Goal: Information Seeking & Learning: Learn about a topic

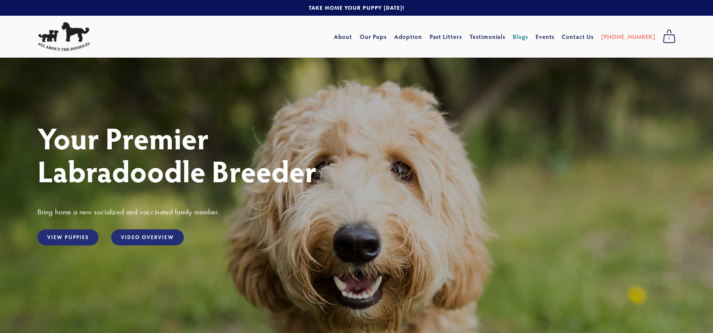
click at [528, 37] on link "Blogs" at bounding box center [519, 36] width 15 height 13
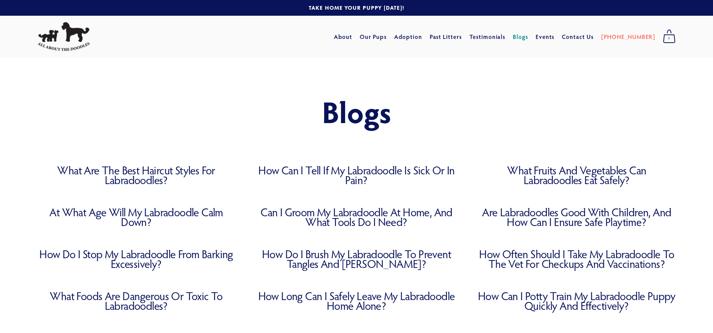
click at [125, 170] on link "What Are the Best Haircut Styles for Labradoodles?" at bounding box center [136, 174] width 198 height 19
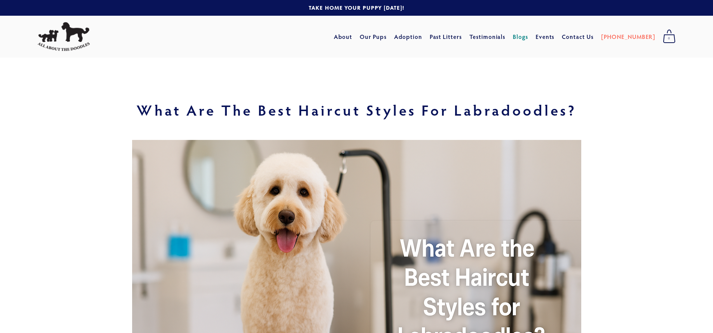
click at [528, 37] on link "Blogs" at bounding box center [519, 36] width 15 height 13
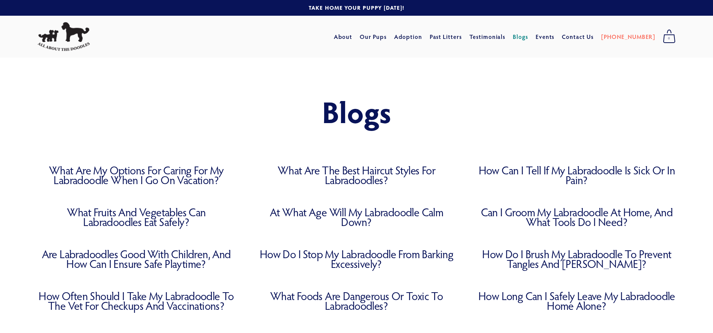
click at [169, 174] on link "What Are My Options for Caring for My Labradoodle When I Go on Vacation?" at bounding box center [136, 174] width 198 height 19
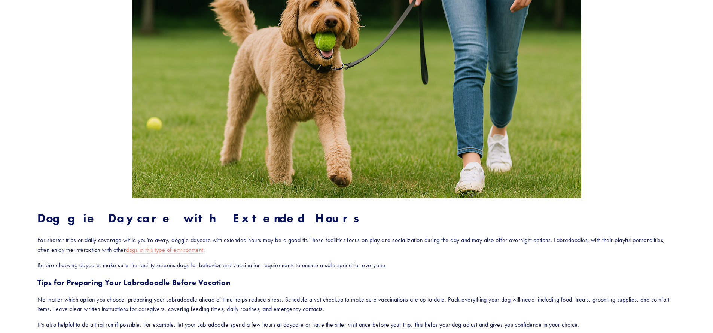
scroll to position [781, 0]
